Goal: Task Accomplishment & Management: Manage account settings

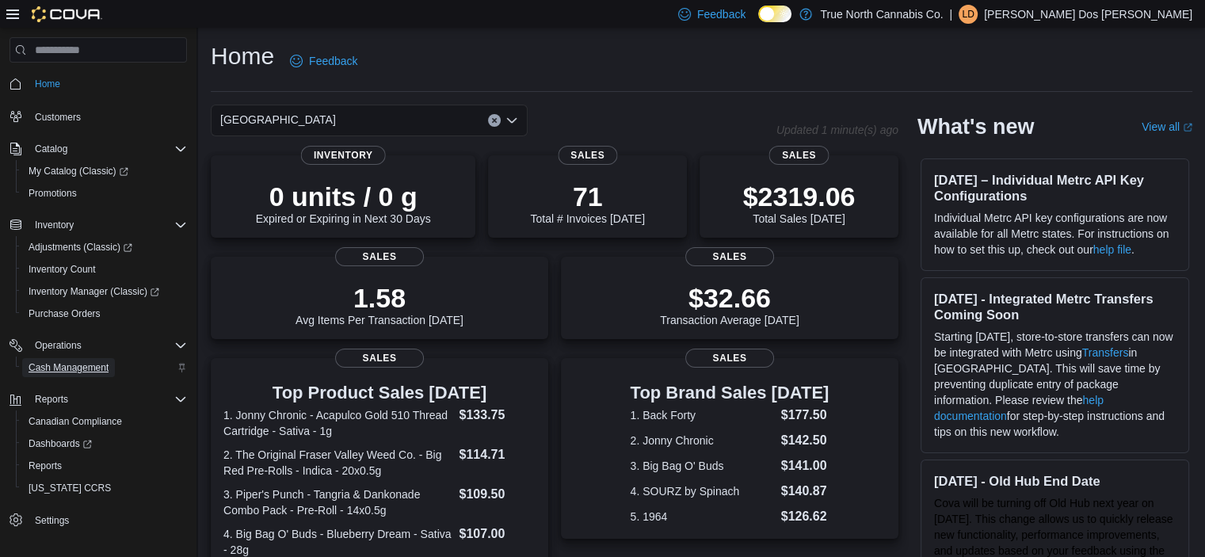
click at [98, 363] on span "Cash Management" at bounding box center [69, 367] width 80 height 13
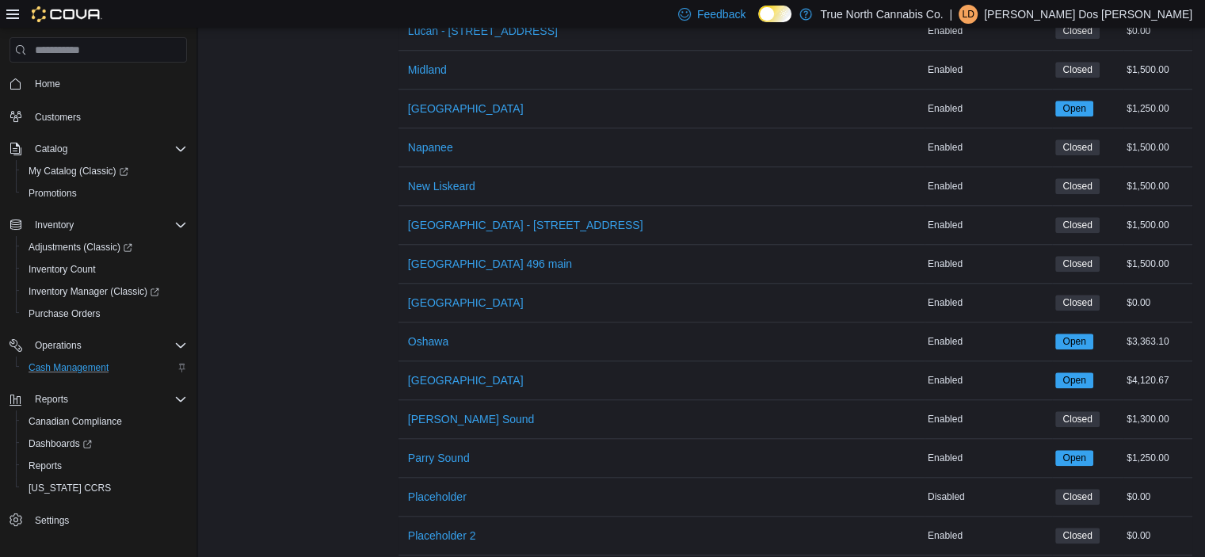
scroll to position [1284, 0]
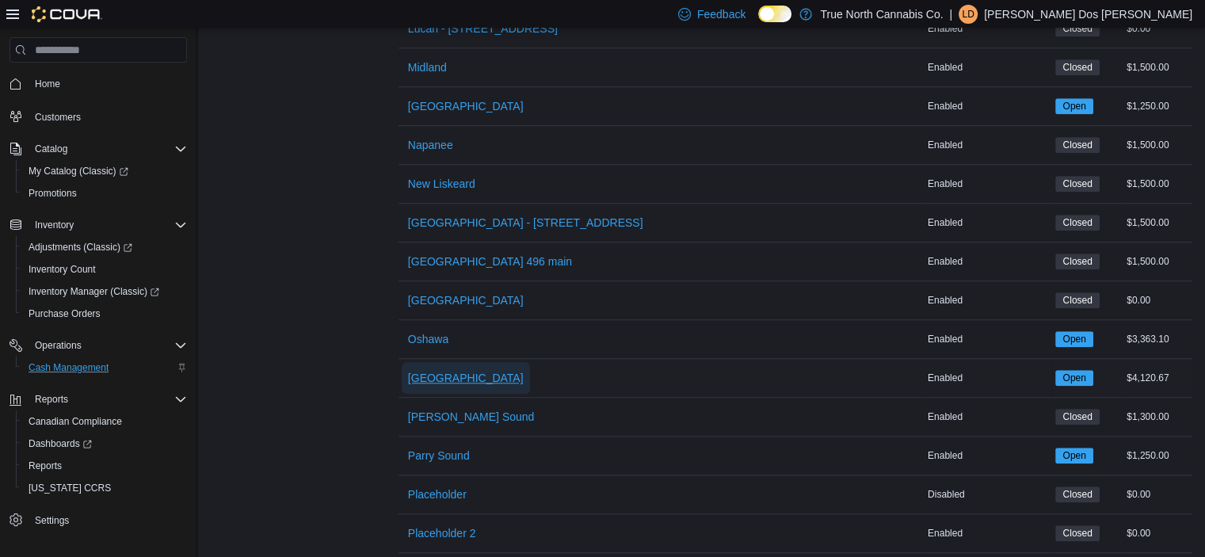
click at [412, 370] on span "[GEOGRAPHIC_DATA]" at bounding box center [466, 378] width 116 height 16
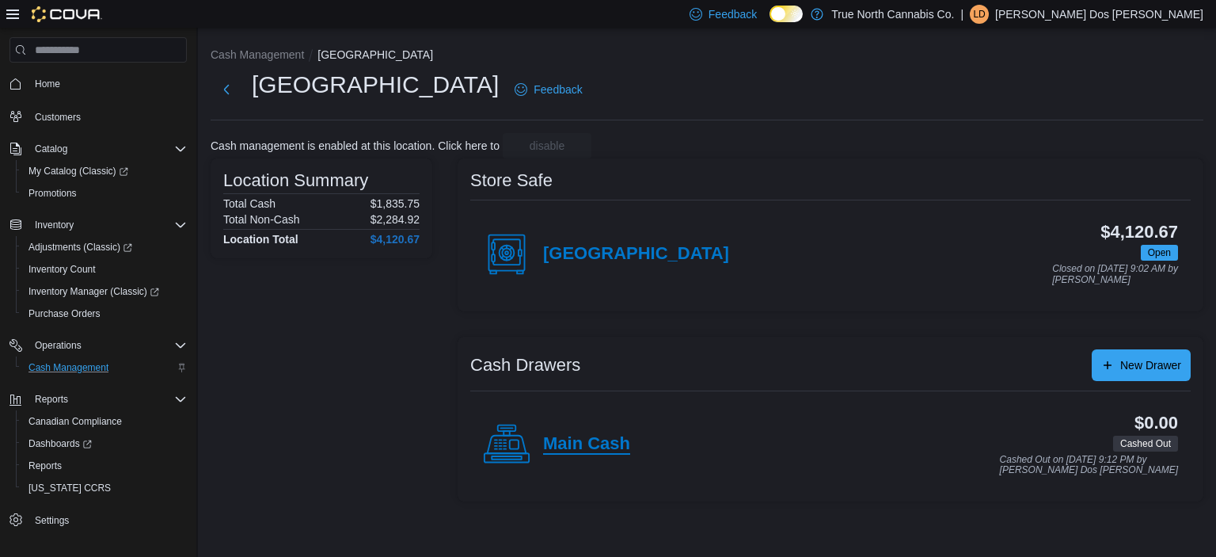
click at [596, 443] on h4 "Main Cash" at bounding box center [586, 444] width 87 height 21
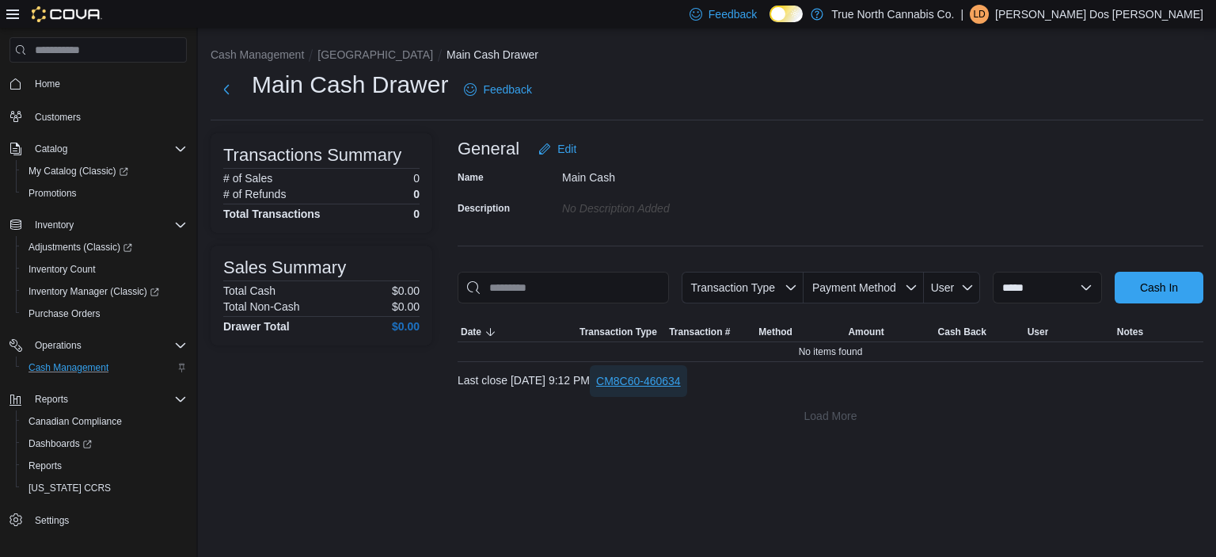
click at [681, 373] on span "CM8C60-460634" at bounding box center [638, 381] width 85 height 16
